Goal: Task Accomplishment & Management: Manage account settings

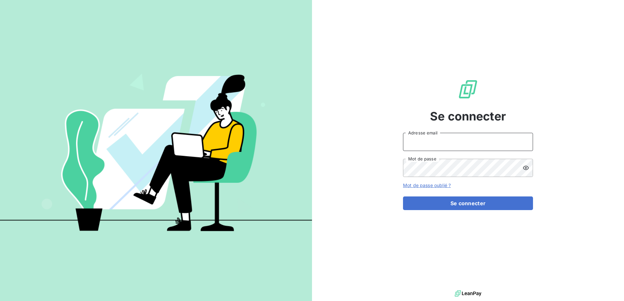
click at [442, 143] on input "Adresse email" at bounding box center [468, 142] width 130 height 18
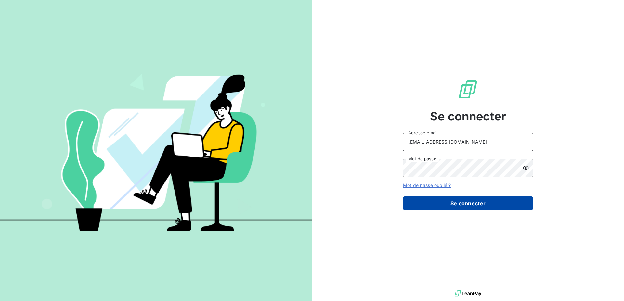
type input "raf@monier-environnement.com"
click at [449, 204] on button "Se connecter" at bounding box center [468, 204] width 130 height 14
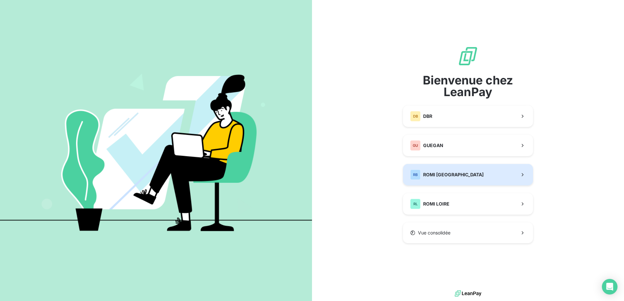
click at [465, 173] on button "RB ROMI BRETAGNE" at bounding box center [468, 174] width 130 height 21
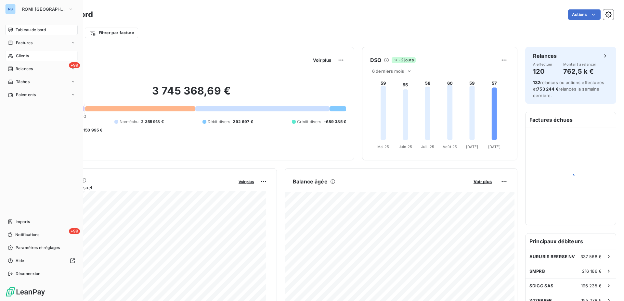
click at [24, 58] on span "Clients" at bounding box center [22, 56] width 13 height 6
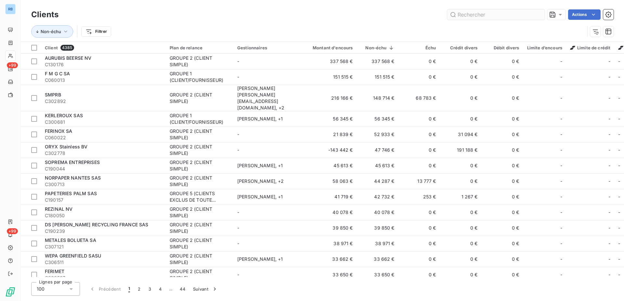
click at [470, 16] on input "text" at bounding box center [496, 14] width 98 height 10
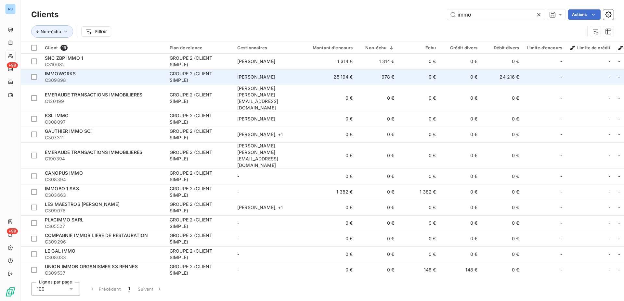
type input "immo"
click at [224, 80] on div "GROUPE 2 (CLIENT SIMPLE)" at bounding box center [200, 77] width 60 height 13
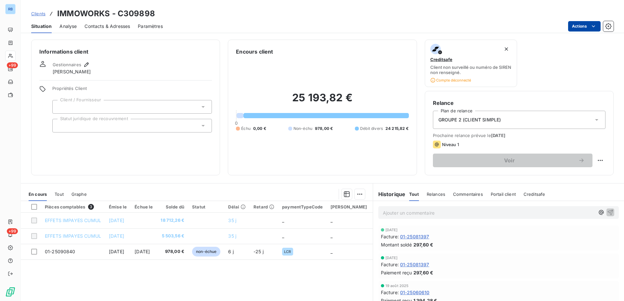
click at [596, 26] on html "RB +99 +99 Clients IMMOWORKS - C309898 Situation Analyse Contacts & Adresses Pa…" at bounding box center [312, 150] width 624 height 301
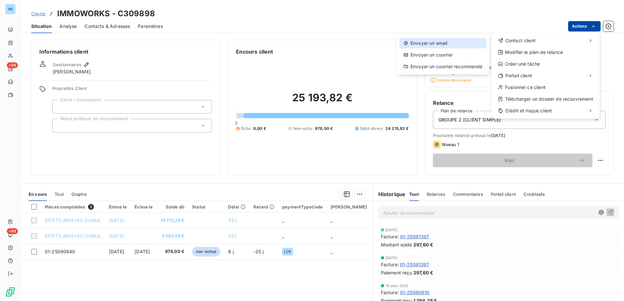
click at [455, 44] on div "Envoyer un email" at bounding box center [442, 43] width 87 height 10
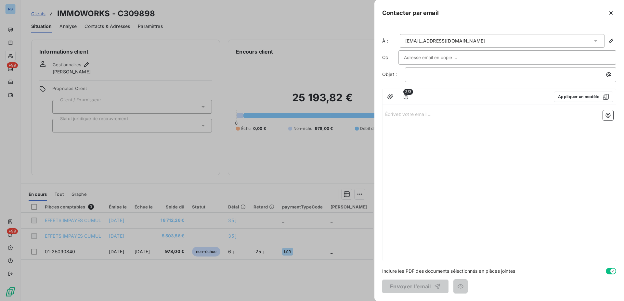
click at [429, 57] on input "text" at bounding box center [439, 58] width 70 height 10
click at [610, 14] on icon "button" at bounding box center [610, 12] width 3 height 3
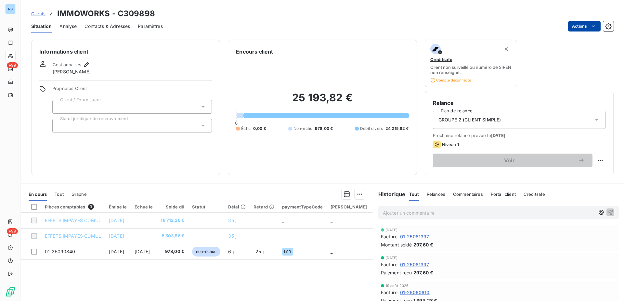
click at [117, 26] on span "Contacts & Adresses" at bounding box center [108, 26] width 46 height 7
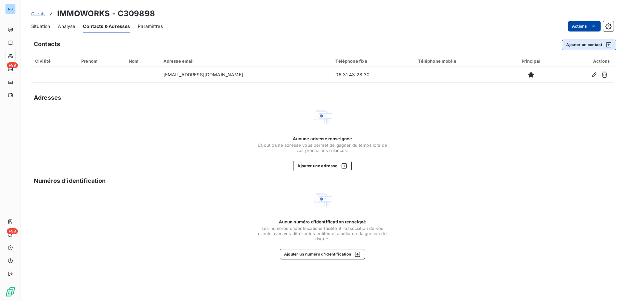
click at [574, 45] on button "Ajouter un contact" at bounding box center [589, 45] width 54 height 10
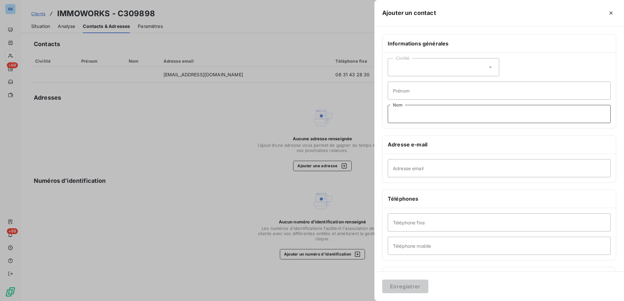
click at [438, 115] on input "Nom" at bounding box center [499, 114] width 223 height 18
type input "jb@monier-environnement.com"
drag, startPoint x: 469, startPoint y: 114, endPoint x: 375, endPoint y: 109, distance: 93.8
click at [388, 109] on input "jb@monier-environnement.com" at bounding box center [499, 114] width 223 height 18
type input "julien Bufférand"
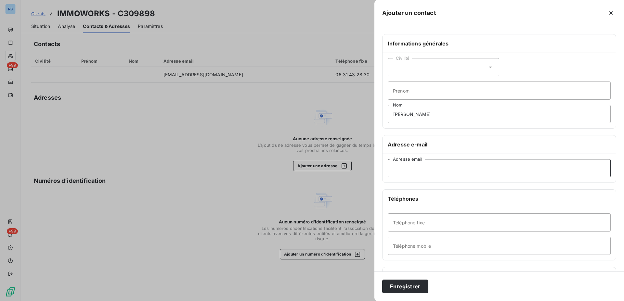
click at [403, 170] on input "Adresse email" at bounding box center [499, 168] width 223 height 18
type input "jb@monier-environnement.com"
click at [408, 285] on button "Enregistrer" at bounding box center [405, 287] width 46 height 14
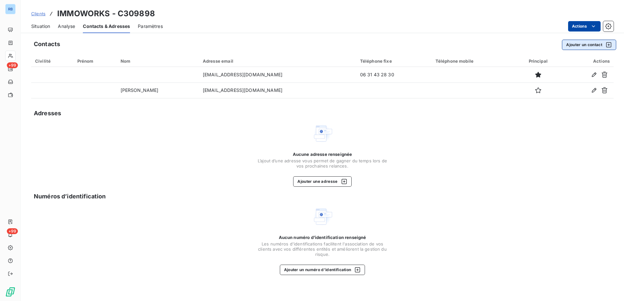
click at [609, 46] on icon "button" at bounding box center [609, 45] width 7 height 7
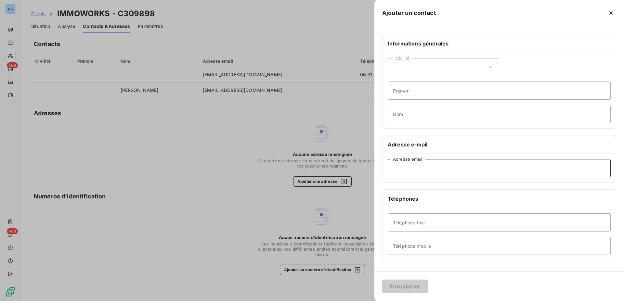
click at [441, 168] on input "Adresse email" at bounding box center [499, 168] width 223 height 18
type input "bt@monier-environnement.com"
click at [400, 290] on button "Enregistrer" at bounding box center [405, 287] width 46 height 14
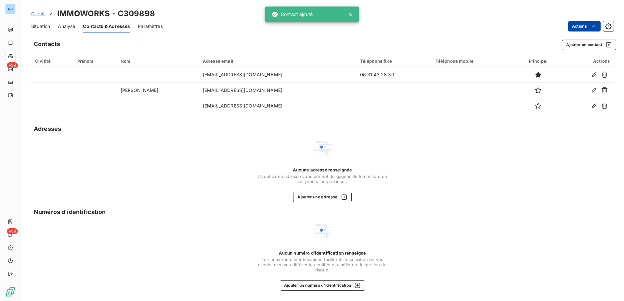
click at [592, 26] on html "RB +99 +99 Clients IMMOWORKS - C309898 Situation Analyse Contacts & Adresses Pa…" at bounding box center [312, 150] width 624 height 301
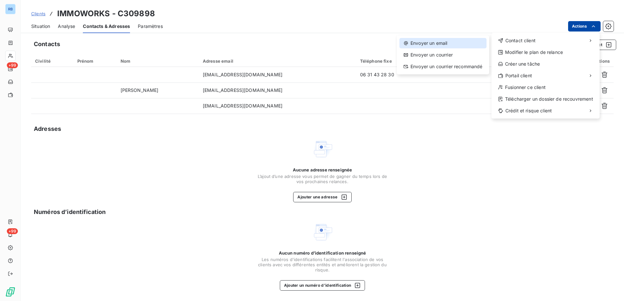
click at [455, 42] on div "Envoyer un email" at bounding box center [442, 43] width 87 height 10
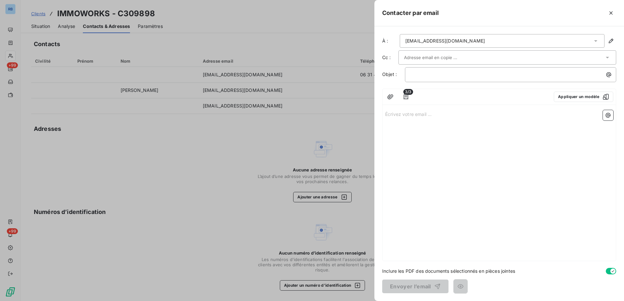
click at [609, 57] on icon at bounding box center [607, 58] width 3 height 2
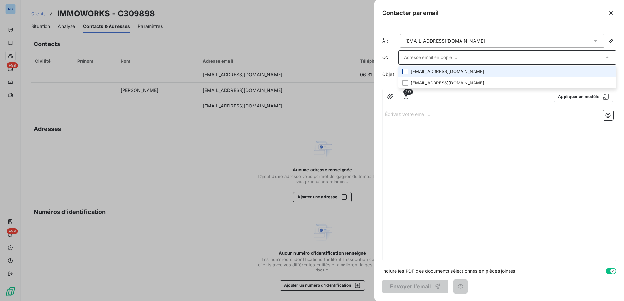
click at [406, 73] on div at bounding box center [405, 72] width 6 height 6
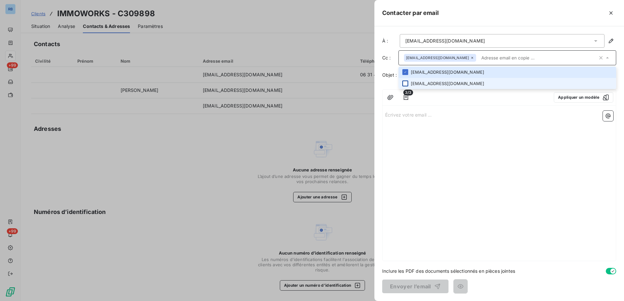
click at [407, 85] on div at bounding box center [405, 84] width 6 height 6
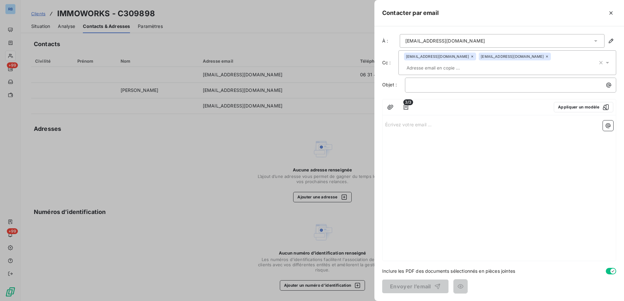
click at [465, 140] on div "Écrivez votre email ... ﻿" at bounding box center [499, 189] width 233 height 143
click at [423, 82] on p "﻿" at bounding box center [512, 84] width 203 height 7
click at [605, 106] on icon "button" at bounding box center [606, 107] width 7 height 7
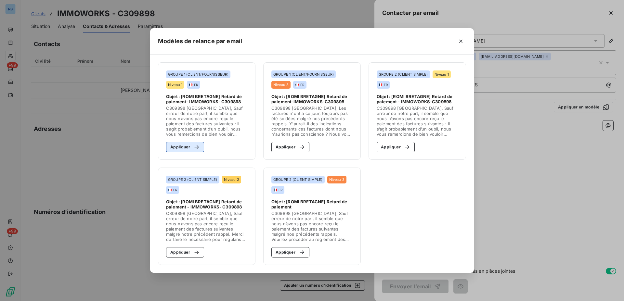
click at [178, 148] on button "Appliquer" at bounding box center [185, 147] width 38 height 10
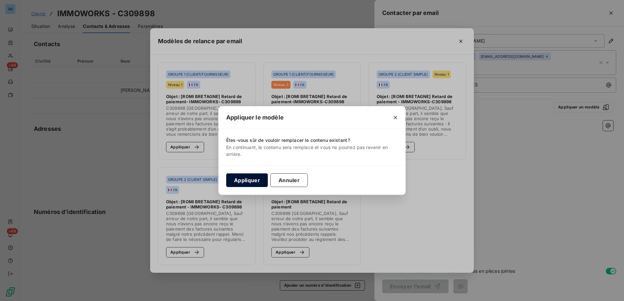
click at [244, 185] on button "Appliquer" at bounding box center [247, 181] width 42 height 14
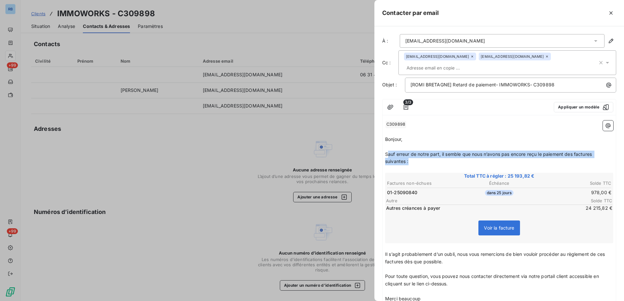
drag, startPoint x: 387, startPoint y: 153, endPoint x: 522, endPoint y: 162, distance: 135.8
click at [522, 162] on p "Sauf erreur de notre part, il semble que nous n’avons pas encore reçu le paieme…" at bounding box center [499, 158] width 228 height 15
click at [392, 152] on span "Sauf erreur de notre part, il semble que nous n’avons pas encore reçu le paieme…" at bounding box center [489, 157] width 208 height 13
drag, startPoint x: 384, startPoint y: 152, endPoint x: 460, endPoint y: 163, distance: 76.1
click at [460, 163] on div "﻿ C309898 ﻿ ﻿ ﻿ Bonjour, ﻿ Sauf erreur de notre part, il semble que nous n’avon…" at bounding box center [499, 228] width 233 height 220
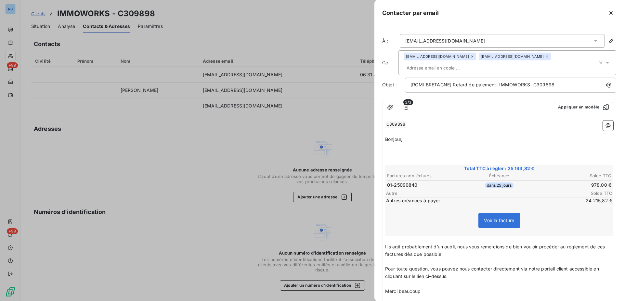
click at [416, 140] on p "Bonjour," at bounding box center [499, 139] width 228 height 7
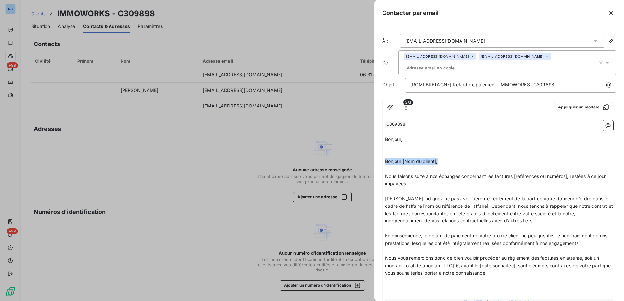
drag, startPoint x: 449, startPoint y: 162, endPoint x: 379, endPoint y: 161, distance: 69.6
click at [379, 161] on div "À : support@immoworks.fr Cc : jb@monier-environnement.com bt@monier-environneme…" at bounding box center [499, 163] width 250 height 275
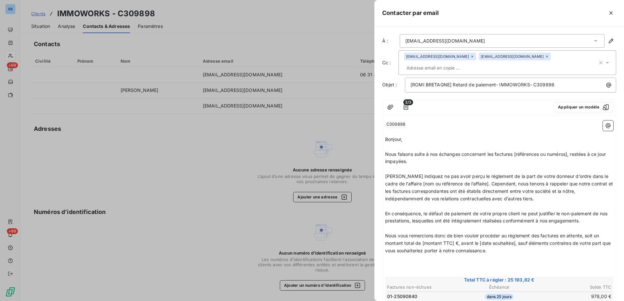
click at [435, 155] on span "Nous faisons suite à nos échanges concernant les factures [références ou numéro…" at bounding box center [496, 157] width 222 height 13
drag, startPoint x: 517, startPoint y: 154, endPoint x: 544, endPoint y: 158, distance: 27.6
click at [572, 156] on span "Nous faisons suite à vos échanges concernant les factures [références ou numéro…" at bounding box center [496, 157] width 222 height 13
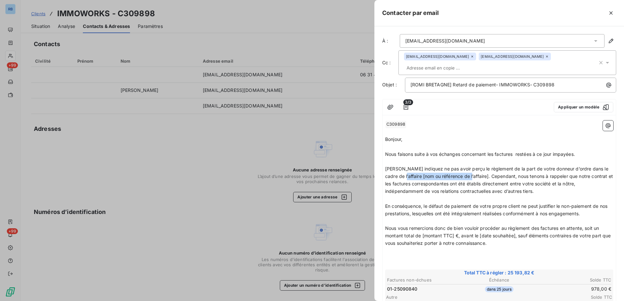
drag, startPoint x: 468, startPoint y: 177, endPoint x: 403, endPoint y: 177, distance: 65.7
click at [403, 177] on span "Vous indiquez ne pas avoir perçu le règlement de la part de votre donneur d’ord…" at bounding box center [499, 180] width 229 height 28
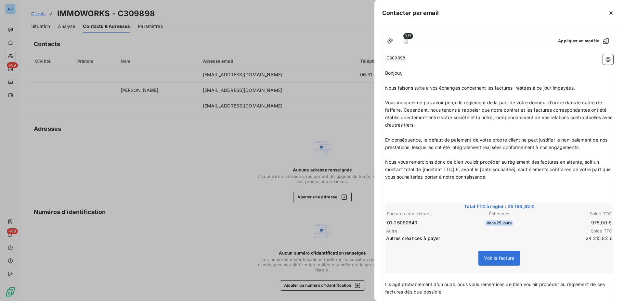
scroll to position [99, 0]
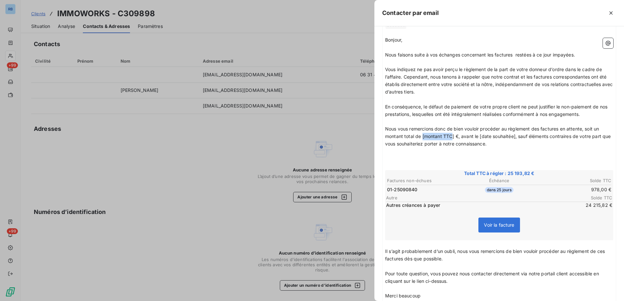
drag, startPoint x: 422, startPoint y: 136, endPoint x: 452, endPoint y: 134, distance: 29.9
click at [452, 134] on span "Nous vous remercions donc de bien vouloir procéder au règlement des factures en…" at bounding box center [498, 136] width 227 height 20
click at [428, 137] on span "Nous vous remercions donc de bien vouloir procéder au règlement des factures en…" at bounding box center [499, 136] width 228 height 20
drag, startPoint x: 470, startPoint y: 136, endPoint x: 492, endPoint y: 138, distance: 22.5
click at [504, 136] on span "Nous vous remercions donc de bien vouloir procéder au règlement des factures en…" at bounding box center [499, 136] width 229 height 20
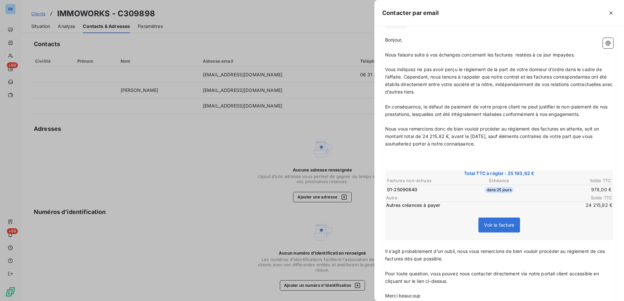
drag, startPoint x: 496, startPoint y: 137, endPoint x: 536, endPoint y: 143, distance: 40.2
click at [536, 143] on p "Nous vous remercions donc de bien vouloir procéder au règlement des factures en…" at bounding box center [499, 136] width 228 height 22
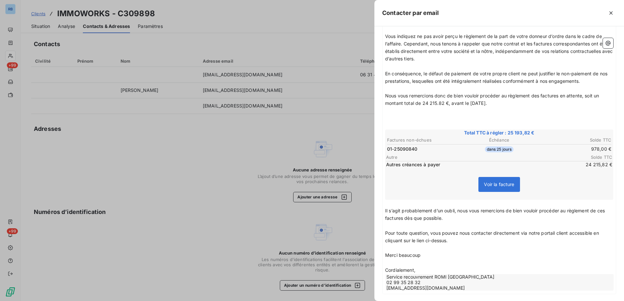
scroll to position [166, 0]
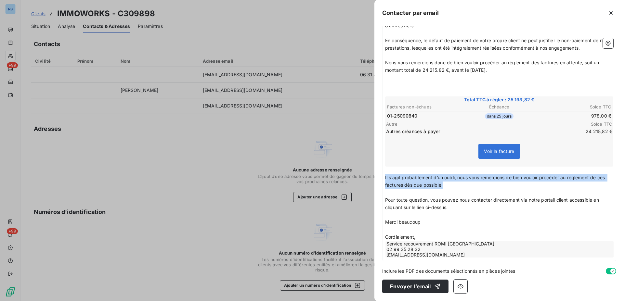
drag, startPoint x: 385, startPoint y: 178, endPoint x: 444, endPoint y: 185, distance: 59.0
click at [444, 185] on p "Il s’agit probablement d’un oubli, nous vous remercions de bien vouloir procéde…" at bounding box center [499, 181] width 228 height 15
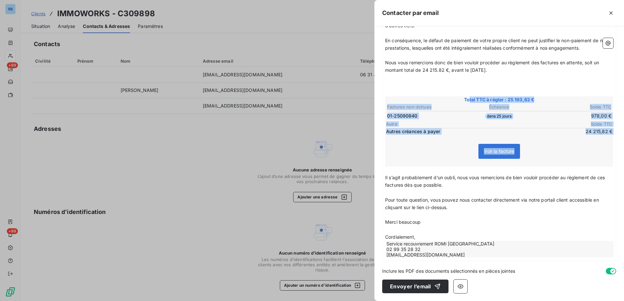
drag, startPoint x: 466, startPoint y: 97, endPoint x: 528, endPoint y: 148, distance: 79.7
click at [528, 148] on div "Total TTC à régler : 25 193,82 € Factures non-échues Échéance Solde TTC 01-2509…" at bounding box center [499, 132] width 228 height 71
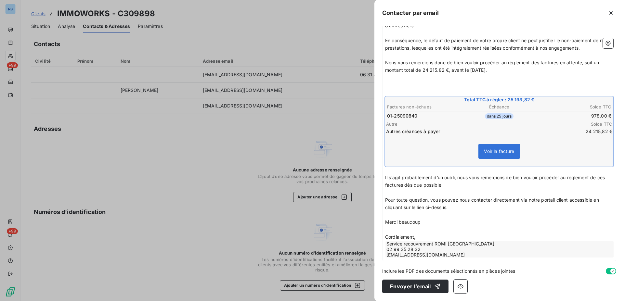
scroll to position [95, 0]
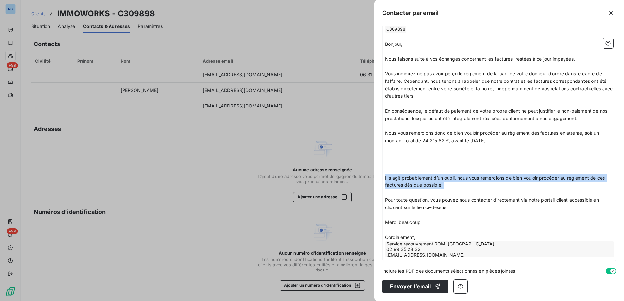
drag, startPoint x: 385, startPoint y: 177, endPoint x: 526, endPoint y: 190, distance: 141.0
click at [526, 190] on div "﻿ C309898 ﻿ ﻿ ﻿ Bonjour, ﻿ Nous faisons suite à vos échanges concernant les fac…" at bounding box center [499, 141] width 228 height 233
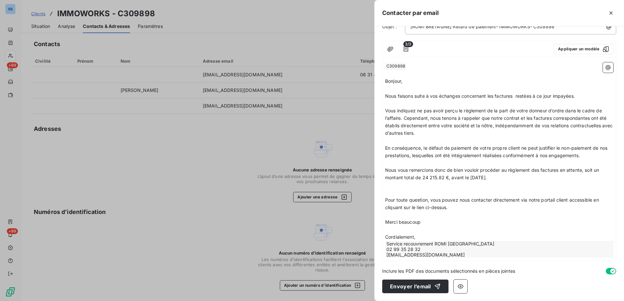
scroll to position [58, 0]
click at [468, 218] on p "﻿" at bounding box center [499, 215] width 228 height 7
click at [390, 190] on p "﻿" at bounding box center [499, 193] width 228 height 7
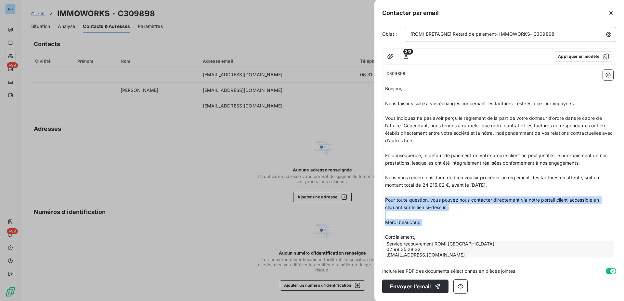
drag, startPoint x: 386, startPoint y: 200, endPoint x: 471, endPoint y: 232, distance: 91.0
click at [471, 232] on div "﻿ C309898 ﻿ ﻿ ﻿ Bonjour, ﻿ Nous faisons suite à vos échanges concernant les fac…" at bounding box center [499, 164] width 228 height 189
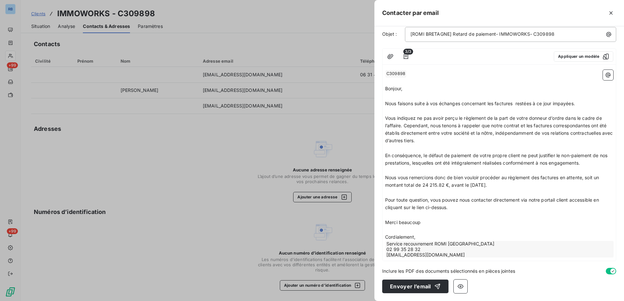
scroll to position [28, 0]
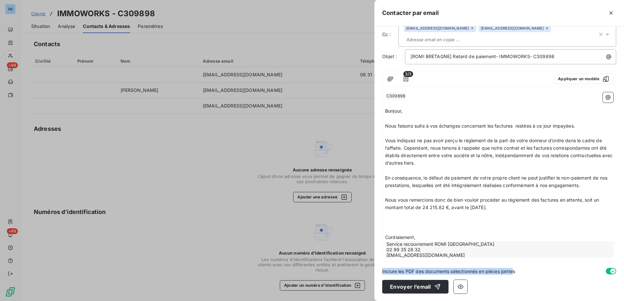
drag, startPoint x: 382, startPoint y: 272, endPoint x: 516, endPoint y: 269, distance: 133.6
click at [516, 269] on div "À : support@immoworks.fr Cc : jb@monier-environnement.com bt@monier-environneme…" at bounding box center [499, 163] width 250 height 275
drag, startPoint x: 525, startPoint y: 272, endPoint x: 349, endPoint y: 267, distance: 176.0
click at [374, 267] on div "À : support@immoworks.fr Cc : jb@monier-environnement.com bt@monier-environneme…" at bounding box center [499, 163] width 250 height 275
click at [474, 253] on div "Service recouvrement ROMI BRETAGNE 02 99 35 28 32 clientsromibretagne@monier-en…" at bounding box center [500, 250] width 228 height 17
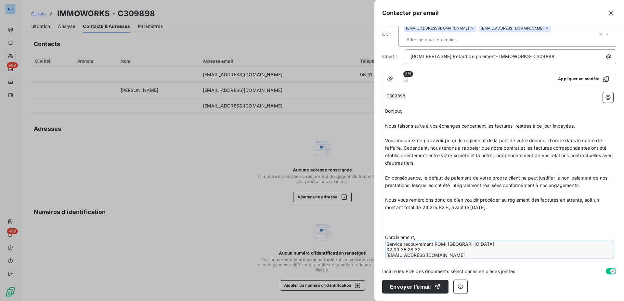
click at [531, 269] on div "Inclure les PDF des documents sélectionnés en pièces jointes" at bounding box center [499, 271] width 234 height 7
click at [396, 227] on p "﻿" at bounding box center [499, 230] width 228 height 7
click at [402, 220] on p "﻿" at bounding box center [499, 222] width 228 height 7
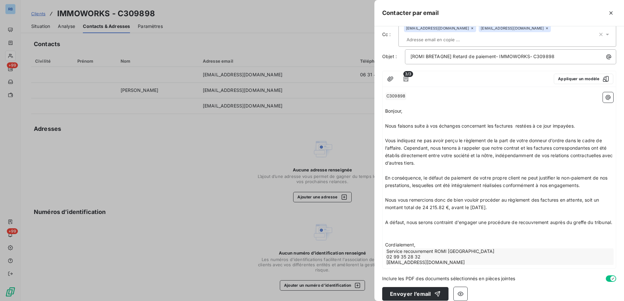
scroll to position [43, 0]
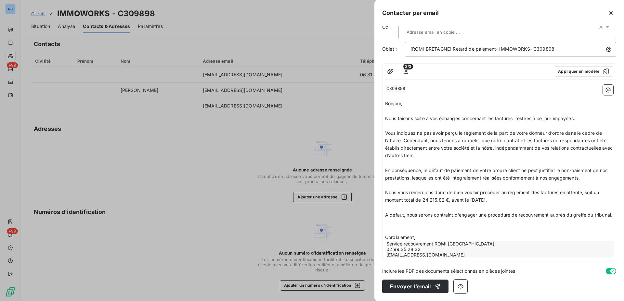
drag, startPoint x: 469, startPoint y: 195, endPoint x: 493, endPoint y: 193, distance: 23.8
click at [493, 193] on span "Nous vous remercions donc de bien vouloir procéder au règlement des factures en…" at bounding box center [493, 196] width 216 height 13
click at [427, 223] on p "﻿" at bounding box center [499, 222] width 228 height 7
click at [453, 212] on span "A défaut, nous serons contraint d'engager une procédure de recouvrement auprès …" at bounding box center [498, 215] width 227 height 6
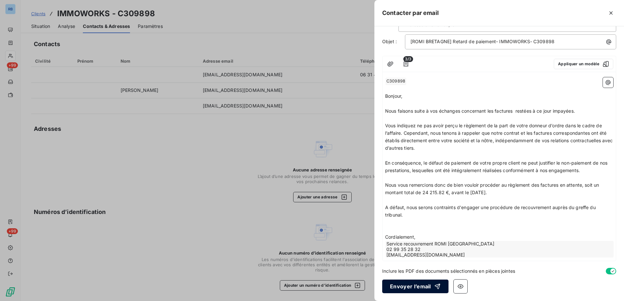
click at [410, 288] on button "Envoyer l’email" at bounding box center [415, 287] width 66 height 14
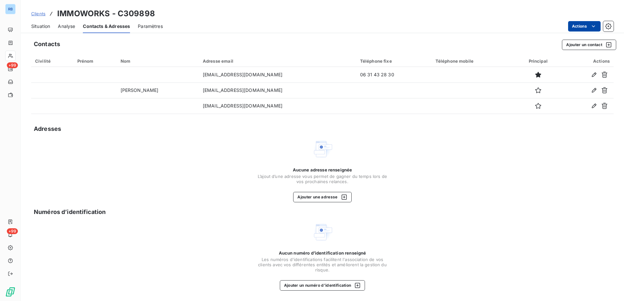
click at [38, 27] on span "Situation" at bounding box center [40, 26] width 19 height 7
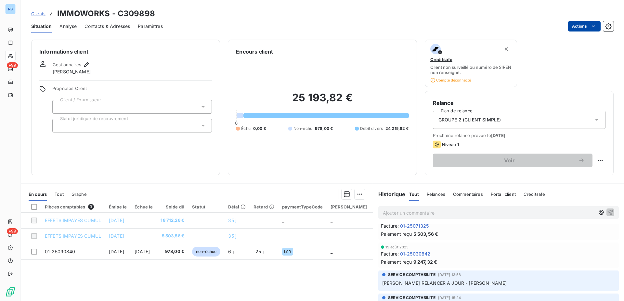
scroll to position [272, 0]
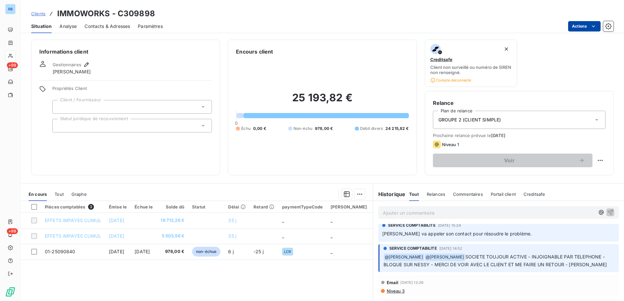
click at [394, 292] on span "Niveau 3" at bounding box center [395, 291] width 19 height 5
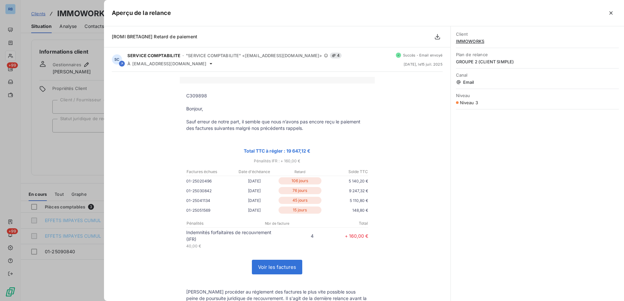
click at [272, 269] on link "Voir les factures" at bounding box center [277, 267] width 50 height 14
click at [82, 45] on div at bounding box center [312, 150] width 624 height 301
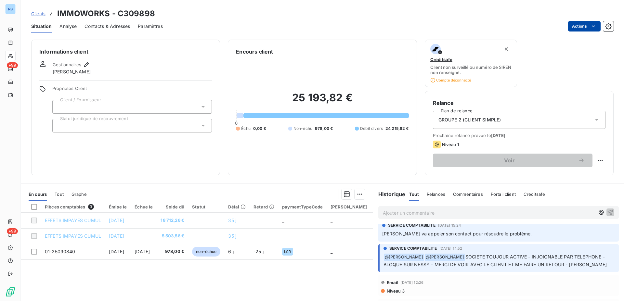
click at [58, 196] on span "Tout" at bounding box center [59, 194] width 9 height 5
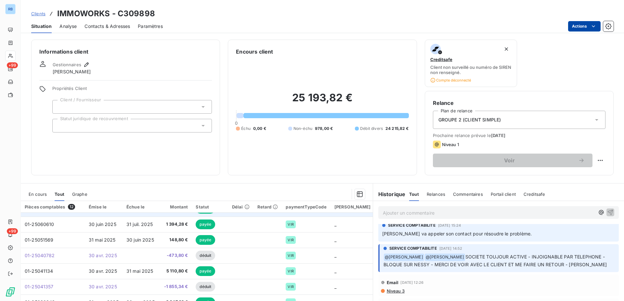
scroll to position [45, 0]
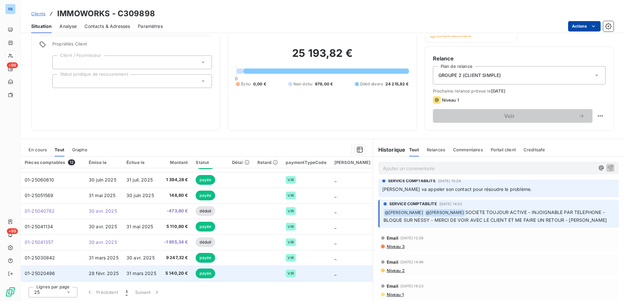
click at [165, 270] on td "5 140,20 €" at bounding box center [176, 274] width 32 height 16
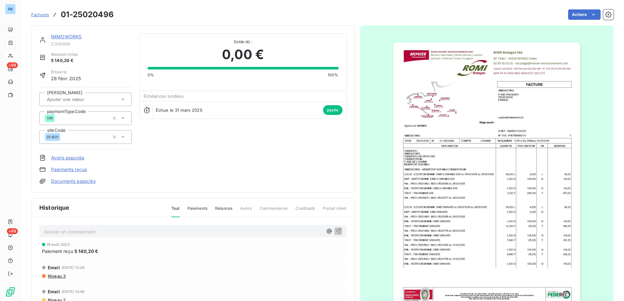
click at [451, 157] on img "button" at bounding box center [486, 175] width 187 height 265
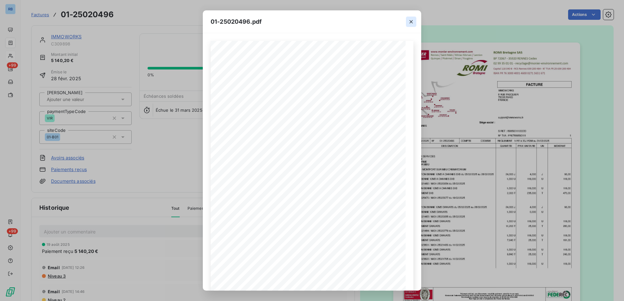
click at [412, 20] on icon "button" at bounding box center [411, 22] width 7 height 7
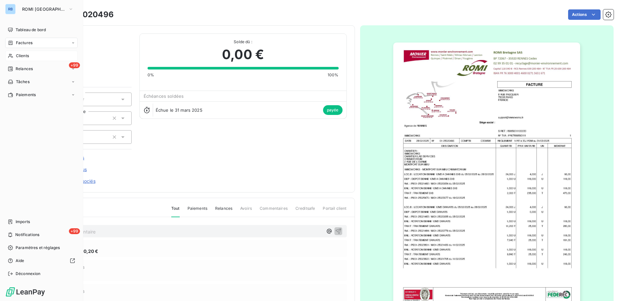
click at [32, 45] on span "Factures" at bounding box center [24, 43] width 17 height 6
click at [29, 45] on span "Factures" at bounding box center [24, 43] width 17 height 6
click at [23, 56] on span "Clients" at bounding box center [22, 56] width 13 height 6
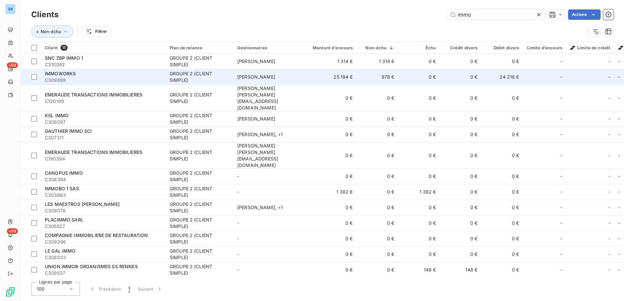
click at [72, 80] on span "C309898" at bounding box center [103, 80] width 117 height 7
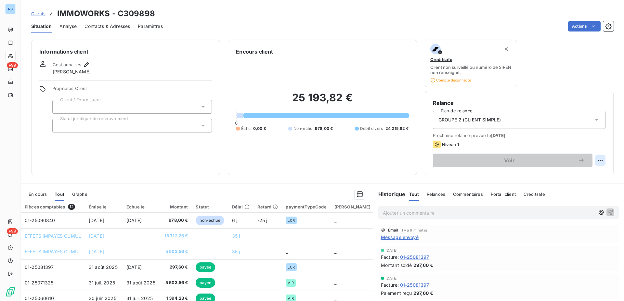
click at [595, 161] on html "RB +99 +99 Clients IMMOWORKS - C309898 Situation Analyse Contacts & Adresses Pa…" at bounding box center [312, 150] width 624 height 301
click at [395, 238] on html "RB +99 +99 Clients IMMOWORKS - C309898 Situation Analyse Contacts & Adresses Pa…" at bounding box center [312, 150] width 624 height 301
click at [393, 238] on span "Message envoyé" at bounding box center [400, 237] width 38 height 7
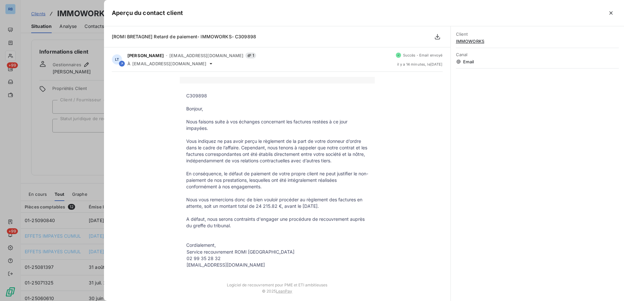
click at [75, 20] on div at bounding box center [312, 150] width 624 height 301
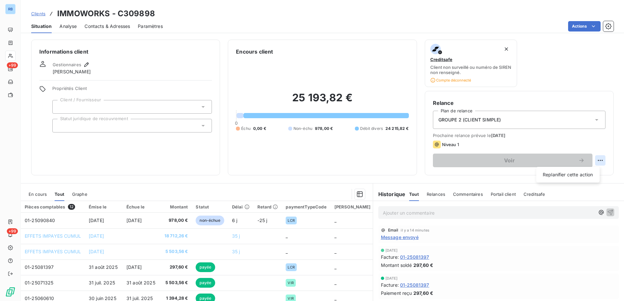
click at [595, 162] on html "RB +99 +99 Clients IMMOWORKS - C309898 Situation Analyse Contacts & Adresses Pa…" at bounding box center [312, 150] width 624 height 301
click at [583, 178] on div "Replanifier cette action" at bounding box center [568, 175] width 58 height 10
select select "9"
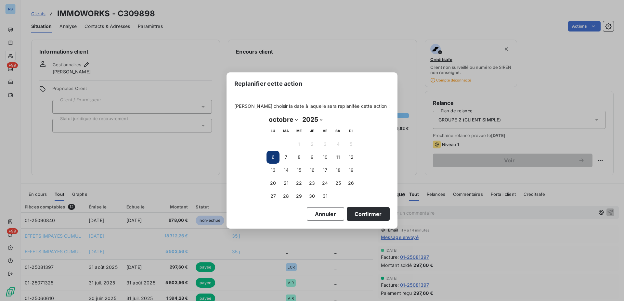
click at [273, 159] on button "6" at bounding box center [273, 157] width 13 height 13
click at [367, 216] on button "Confirmer" at bounding box center [368, 214] width 43 height 14
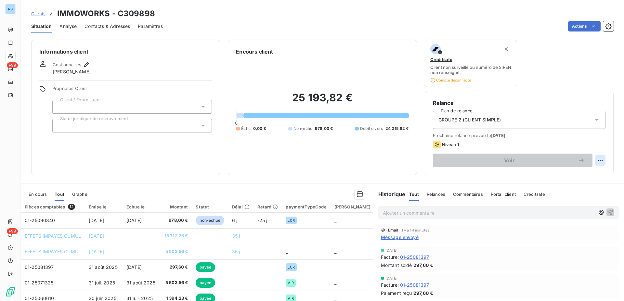
click at [595, 161] on html "RB +99 +99 Clients IMMOWORKS - C309898 Situation Analyse Contacts & Adresses Pa…" at bounding box center [312, 150] width 624 height 301
click at [582, 177] on div "Replanifier cette action" at bounding box center [568, 175] width 58 height 10
select select "9"
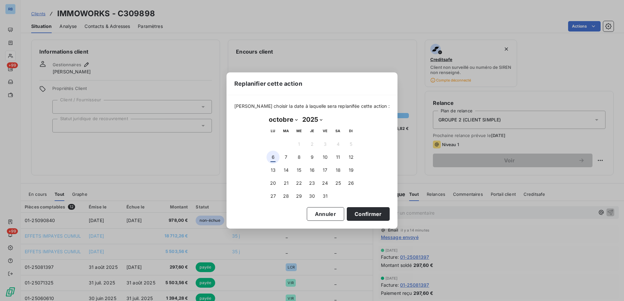
click at [271, 160] on button "6" at bounding box center [273, 157] width 13 height 13
click at [364, 216] on button "Confirmer" at bounding box center [368, 214] width 43 height 14
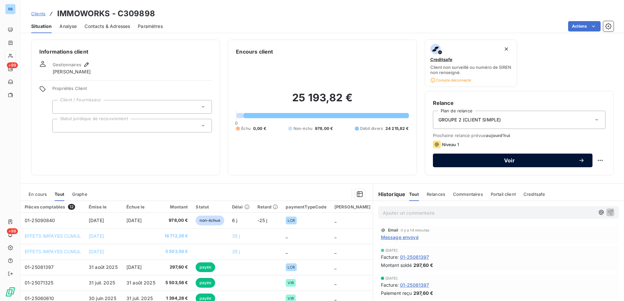
click at [509, 161] on span "Voir" at bounding box center [509, 160] width 137 height 5
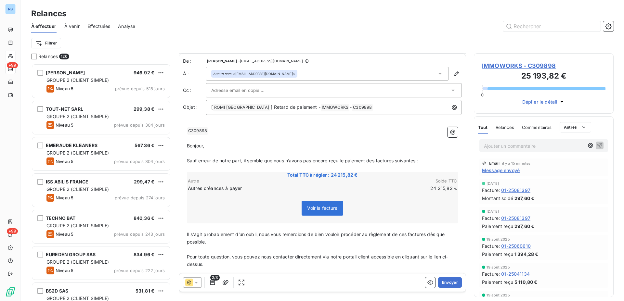
scroll to position [54, 0]
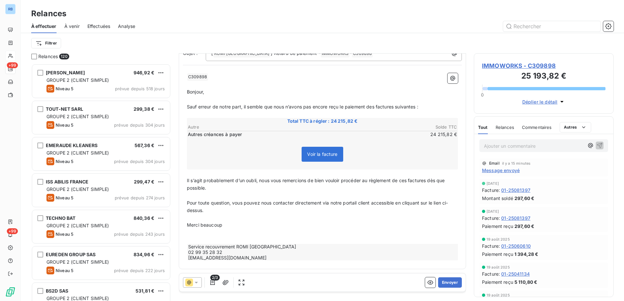
click at [197, 285] on icon at bounding box center [196, 283] width 7 height 7
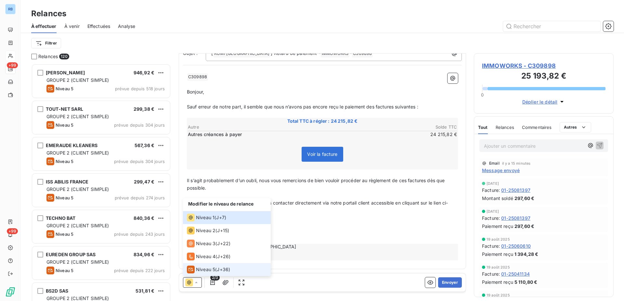
click at [216, 272] on div "Niveau 5 ( J+36 )" at bounding box center [208, 270] width 43 height 8
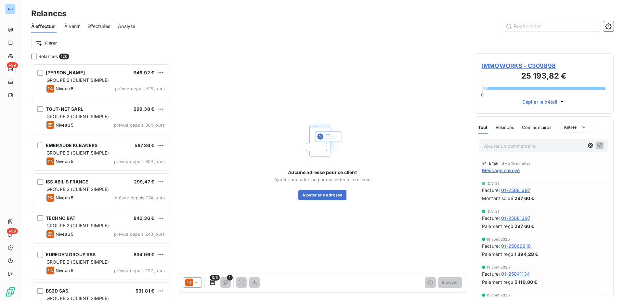
click at [196, 284] on icon at bounding box center [196, 283] width 7 height 7
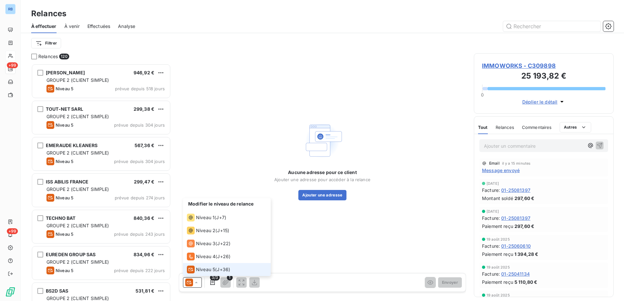
click at [200, 271] on span "Niveau 5" at bounding box center [205, 270] width 19 height 7
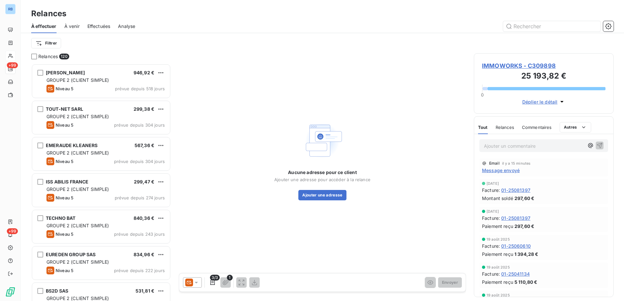
click at [514, 171] on span "Message envoyé" at bounding box center [501, 170] width 38 height 7
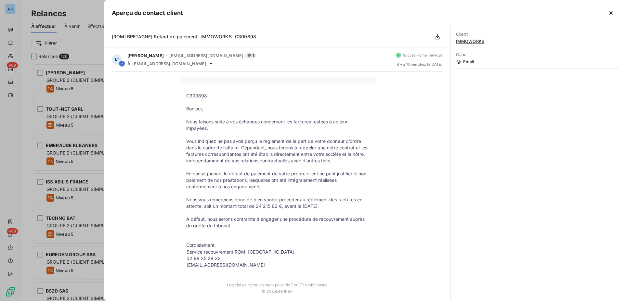
scroll to position [25, 0]
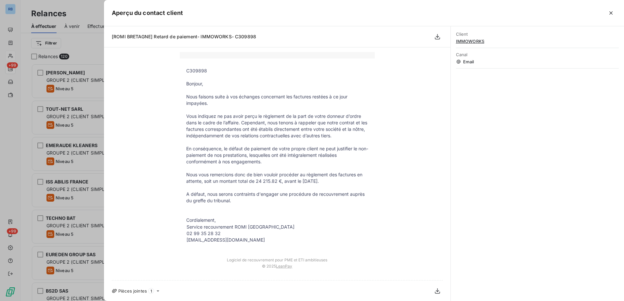
click at [157, 292] on icon at bounding box center [157, 291] width 5 height 5
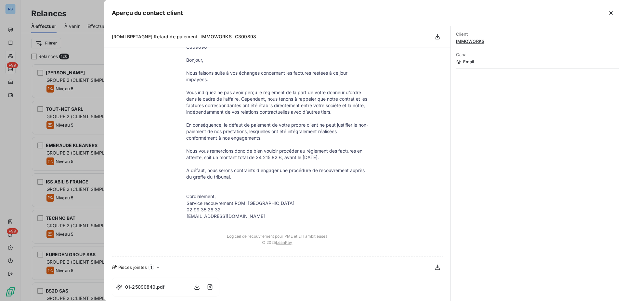
scroll to position [49, 0]
click at [153, 289] on span "01-25090840.pdf" at bounding box center [144, 286] width 39 height 7
click at [194, 288] on icon "button" at bounding box center [197, 287] width 7 height 7
click at [195, 289] on icon "button" at bounding box center [196, 287] width 5 height 6
click at [434, 264] on icon "button" at bounding box center [437, 267] width 7 height 7
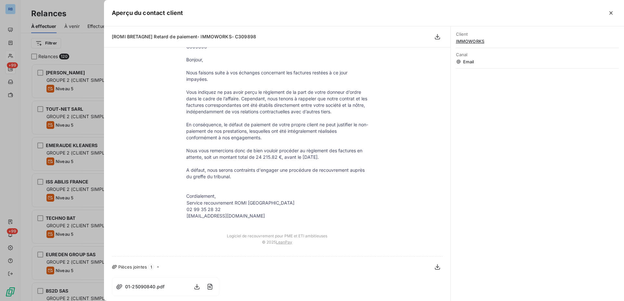
scroll to position [0, 0]
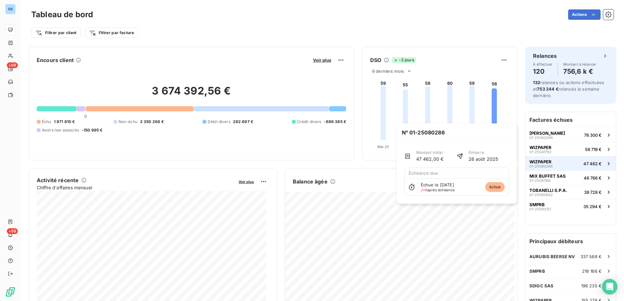
click at [534, 166] on span "01-25080286" at bounding box center [541, 166] width 23 height 4
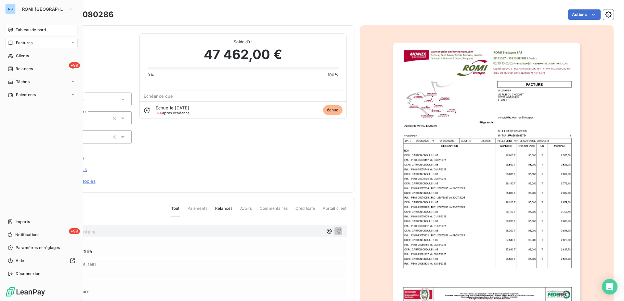
click at [21, 27] on div "Tableau de bord" at bounding box center [41, 30] width 72 height 10
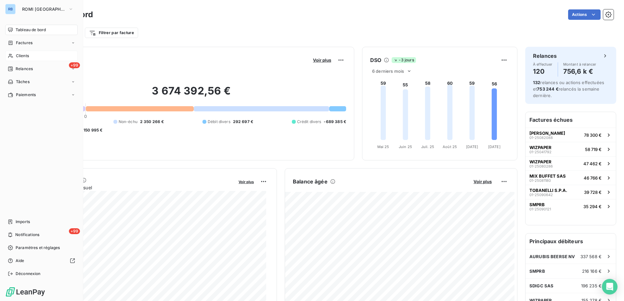
click at [22, 56] on span "Clients" at bounding box center [22, 56] width 13 height 6
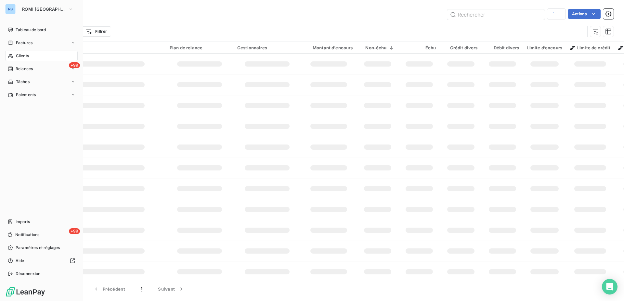
type input "immo"
click at [22, 56] on span "Clients" at bounding box center [22, 56] width 13 height 6
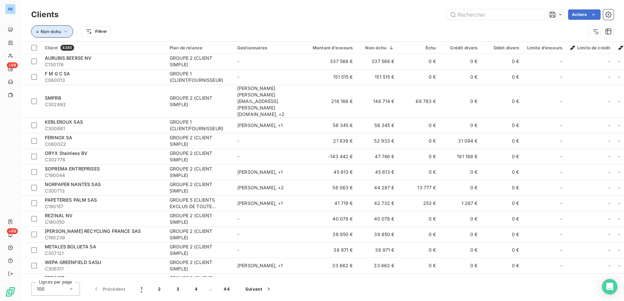
click at [65, 31] on icon "button" at bounding box center [65, 31] width 7 height 7
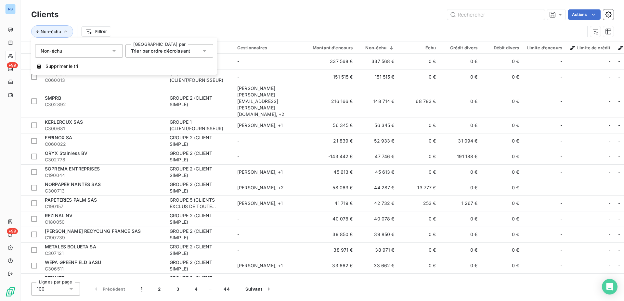
click at [115, 50] on icon at bounding box center [113, 51] width 3 height 2
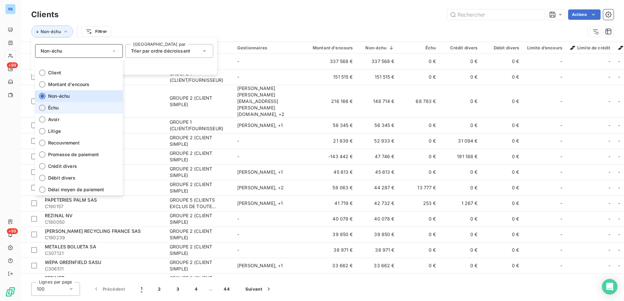
click at [46, 109] on li "Échu" at bounding box center [79, 108] width 88 height 12
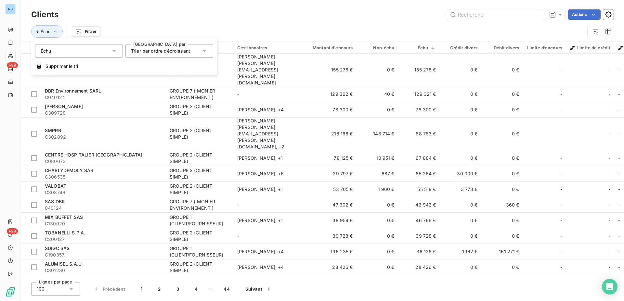
click at [204, 51] on icon at bounding box center [204, 51] width 3 height 2
click at [204, 51] on icon at bounding box center [204, 50] width 3 height 1
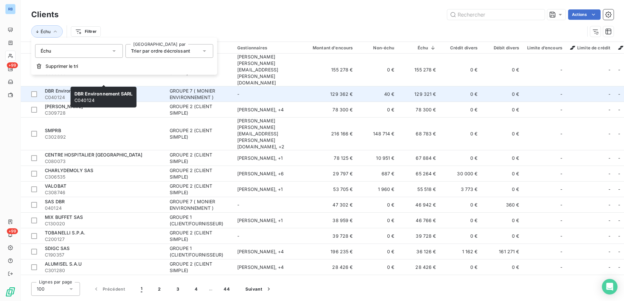
click at [122, 94] on span "C040124" at bounding box center [103, 97] width 117 height 7
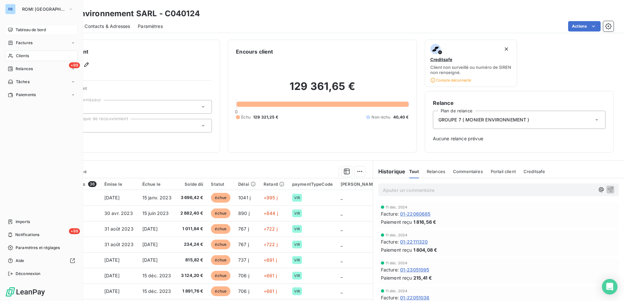
click at [26, 32] on span "Tableau de bord" at bounding box center [31, 30] width 30 height 6
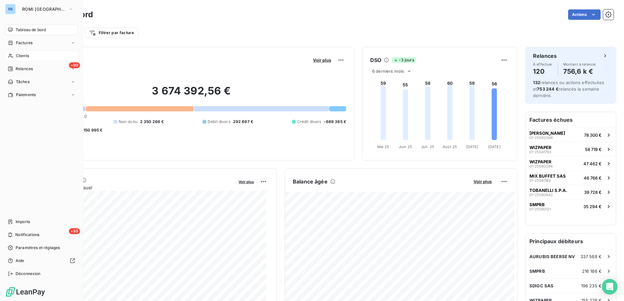
click at [22, 57] on span "Clients" at bounding box center [22, 56] width 13 height 6
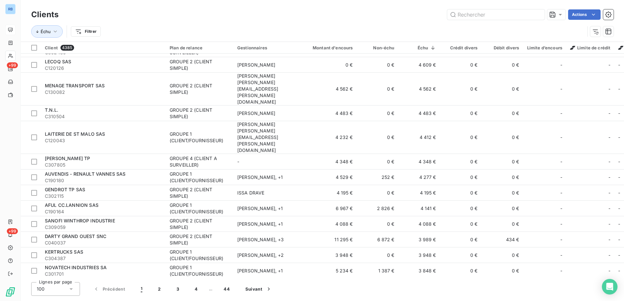
scroll to position [1276, 0]
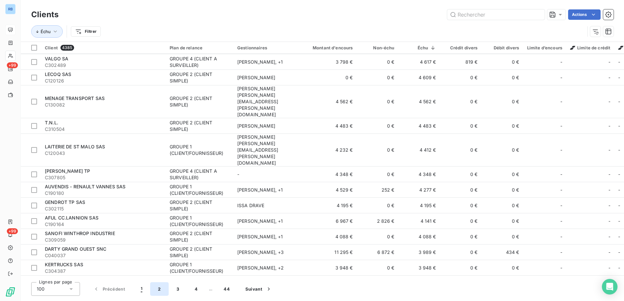
click at [159, 291] on button "2" at bounding box center [159, 289] width 18 height 14
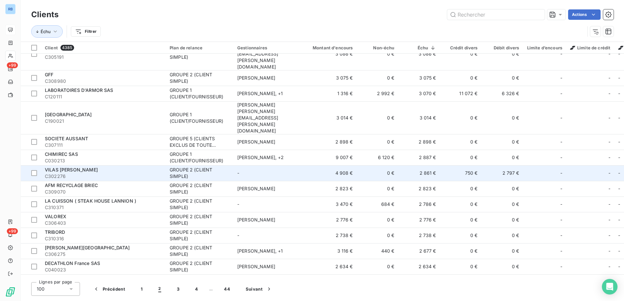
click at [190, 167] on div "GROUPE 2 (CLIENT SIMPLE)" at bounding box center [200, 173] width 60 height 13
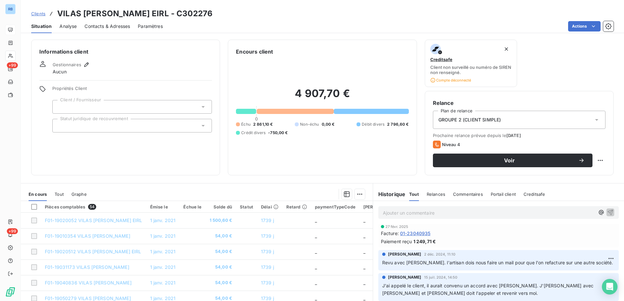
scroll to position [132, 0]
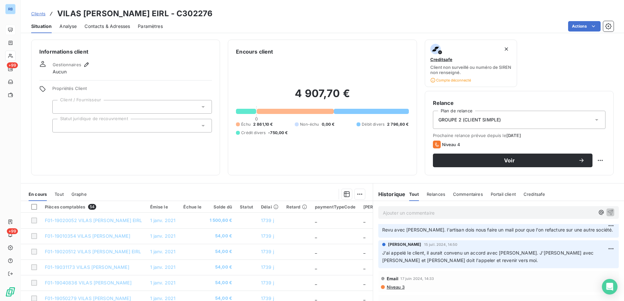
click at [97, 30] on div "Contacts & Adresses" at bounding box center [108, 27] width 46 height 14
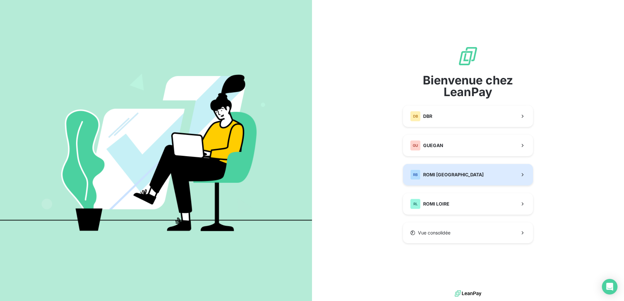
click at [431, 173] on span "ROMI [GEOGRAPHIC_DATA]" at bounding box center [453, 175] width 60 height 7
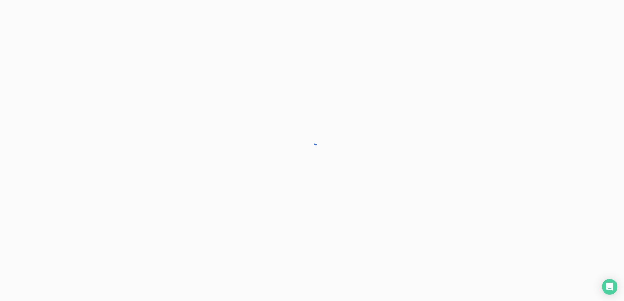
click at [431, 174] on div at bounding box center [312, 150] width 624 height 301
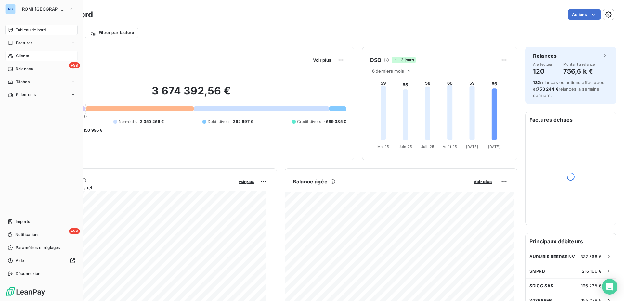
click at [22, 57] on span "Clients" at bounding box center [22, 56] width 13 height 6
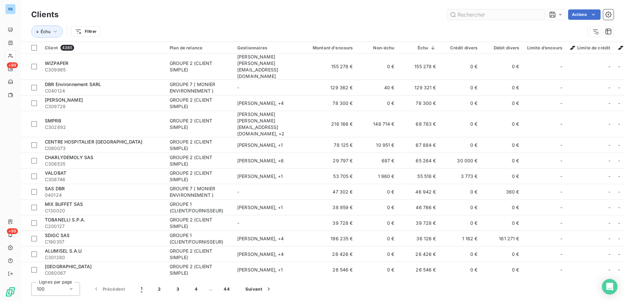
click at [485, 17] on input "text" at bounding box center [496, 14] width 98 height 10
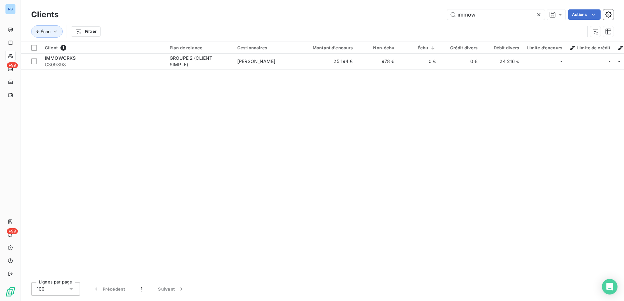
type input "immow"
click at [107, 69] on table "Client 1 Plan de relance Gestionnaires Montant d'encours Non-échu Échu Crédit d…" at bounding box center [477, 56] width 912 height 28
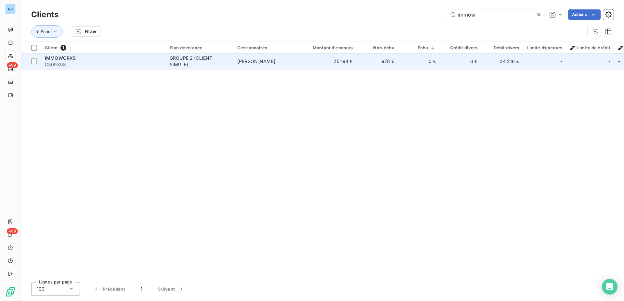
click at [180, 58] on div "GROUPE 2 (CLIENT SIMPLE)" at bounding box center [200, 61] width 60 height 13
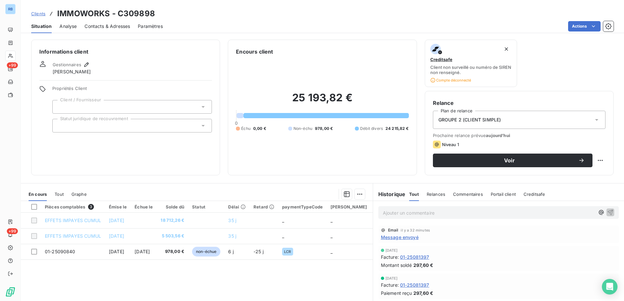
click at [376, 130] on span "Débit divers" at bounding box center [371, 129] width 23 height 6
click at [91, 26] on span "Contacts & Adresses" at bounding box center [108, 26] width 46 height 7
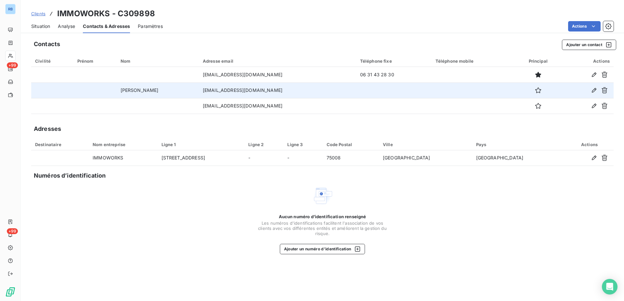
click at [173, 92] on td "julien Bufférand" at bounding box center [158, 91] width 82 height 16
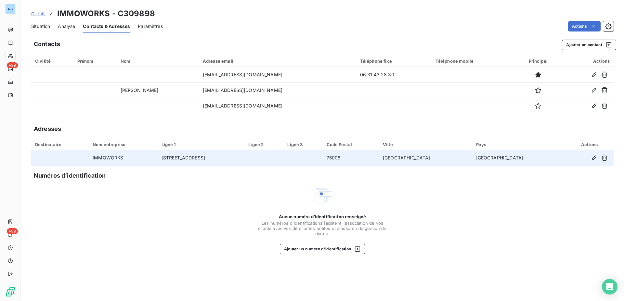
click at [128, 159] on td "IMMOWORKS" at bounding box center [123, 159] width 69 height 16
